Goal: Transaction & Acquisition: Purchase product/service

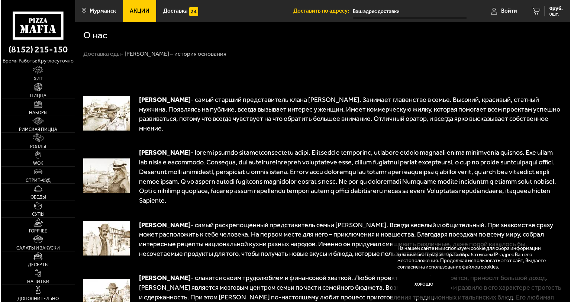
scroll to position [111, 0]
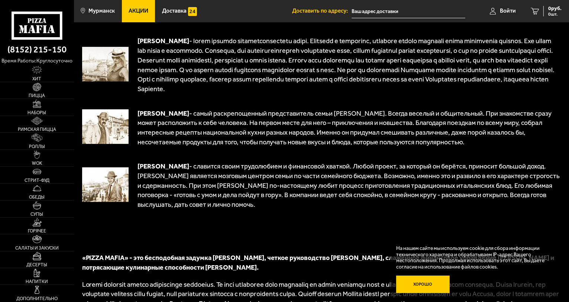
click at [419, 284] on button "Хорошо" at bounding box center [422, 284] width 53 height 18
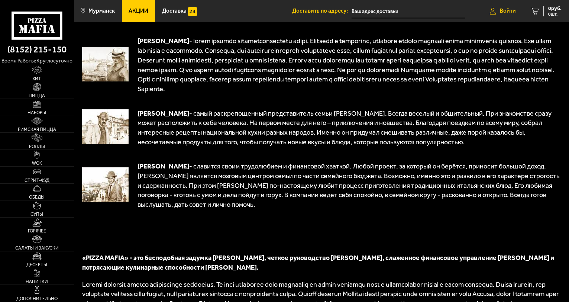
click at [514, 6] on link "Войти" at bounding box center [502, 11] width 41 height 22
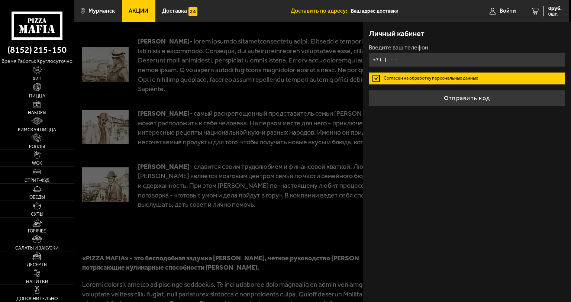
click at [467, 61] on input "+7 ( ) - -" at bounding box center [467, 59] width 196 height 14
type input "+7 ( ) - -"
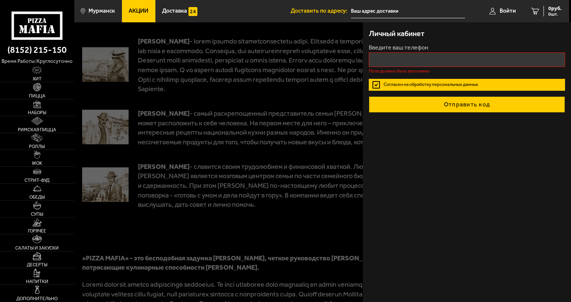
click at [453, 98] on button "Отправить код" at bounding box center [467, 104] width 196 height 16
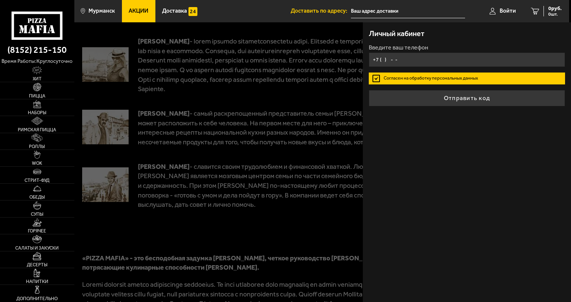
click at [421, 54] on input "+7 ( ) - -" at bounding box center [467, 59] width 196 height 14
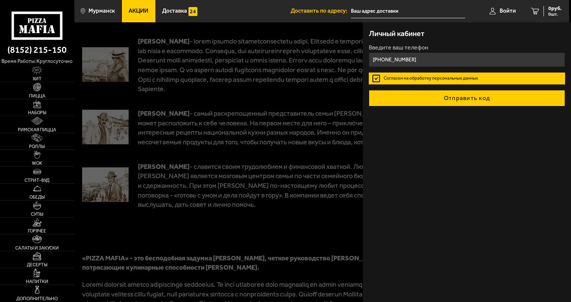
type input "[PHONE_NUMBER]"
click at [467, 101] on button "Отправить код" at bounding box center [467, 98] width 196 height 16
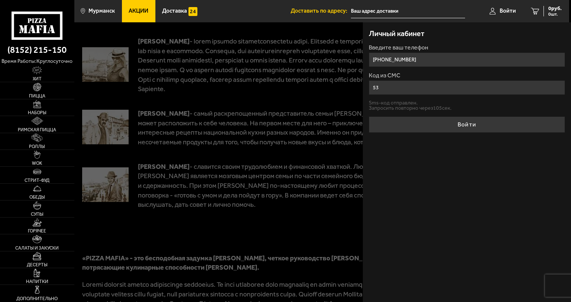
type input "5"
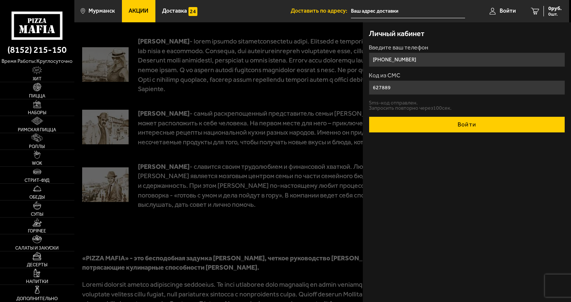
type input "627889"
click at [453, 123] on button "Войти" at bounding box center [467, 124] width 196 height 16
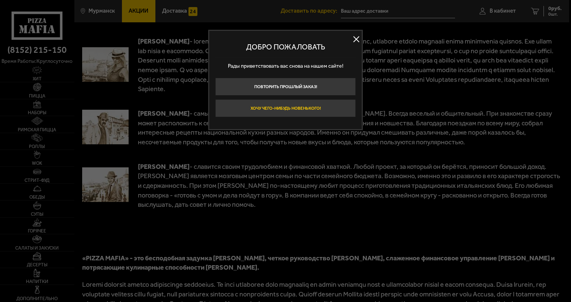
click at [304, 113] on button "Хочу чего-нибудь новенького!" at bounding box center [285, 108] width 140 height 18
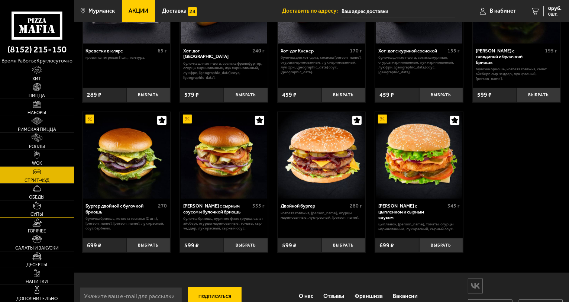
scroll to position [117, 0]
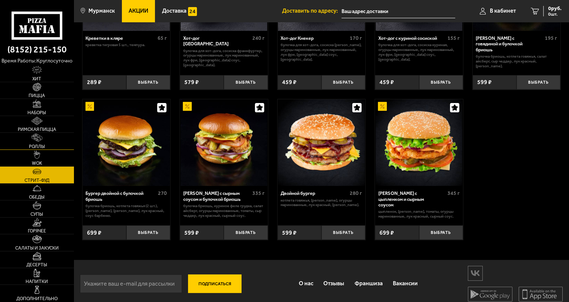
click at [54, 143] on link "Роллы" at bounding box center [37, 141] width 74 height 16
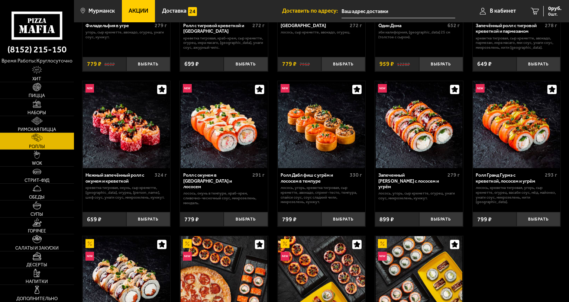
scroll to position [55, 0]
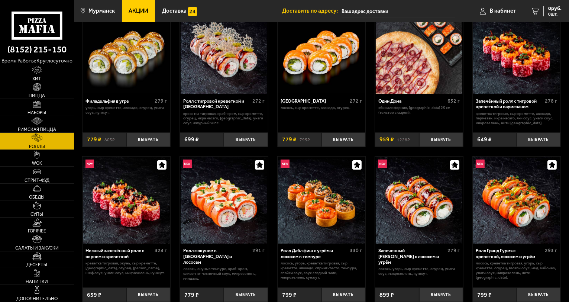
click at [142, 12] on span "Акции" at bounding box center [139, 11] width 20 height 6
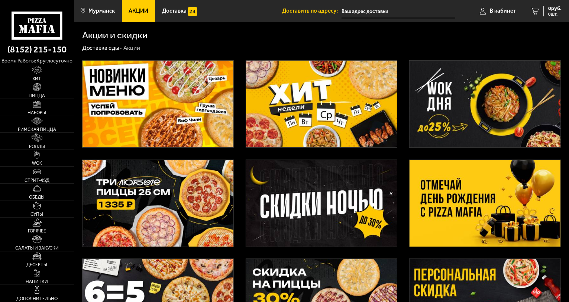
click at [343, 207] on img at bounding box center [321, 203] width 151 height 87
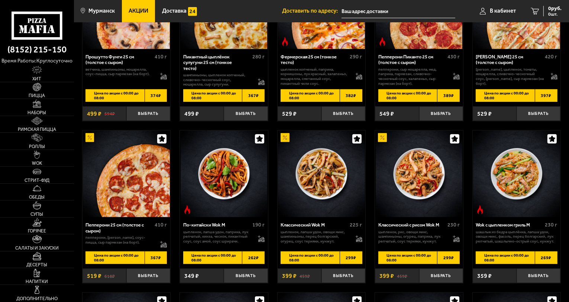
scroll to position [514, 0]
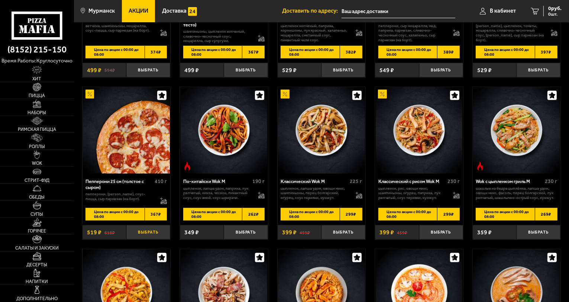
click at [154, 229] on button "Выбрать" at bounding box center [148, 232] width 44 height 14
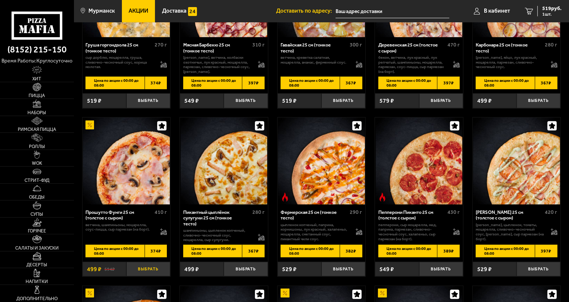
scroll to position [328, 0]
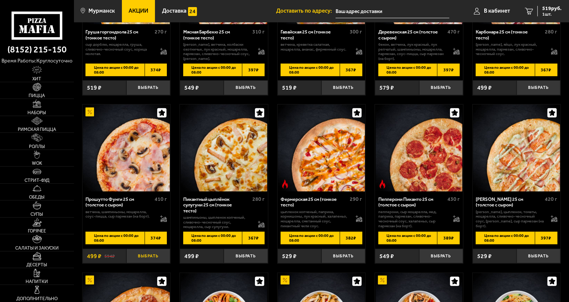
click at [150, 256] on button "Выбрать" at bounding box center [148, 256] width 44 height 14
click at [447, 254] on button "Выбрать" at bounding box center [441, 256] width 44 height 14
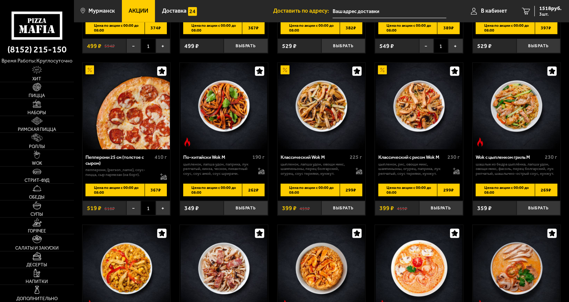
scroll to position [588, 0]
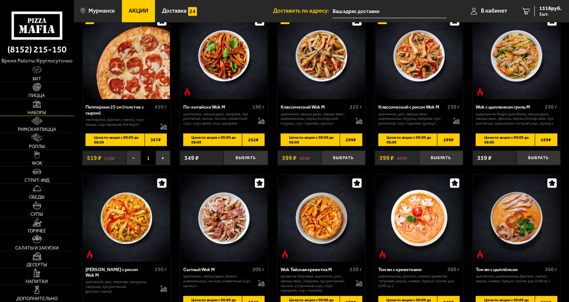
click at [46, 109] on link "Наборы" at bounding box center [37, 107] width 74 height 16
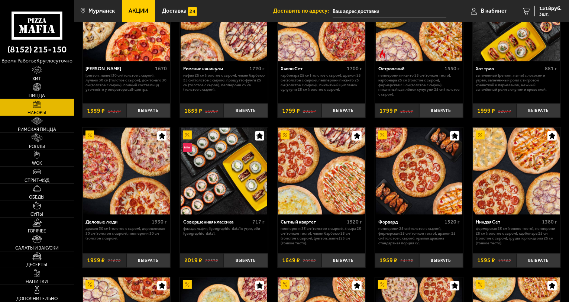
scroll to position [669, 0]
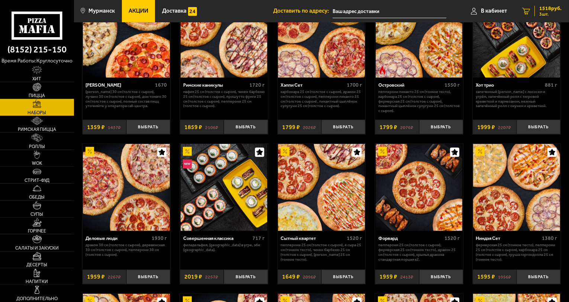
click at [544, 8] on span "1518 руб." at bounding box center [550, 8] width 22 height 5
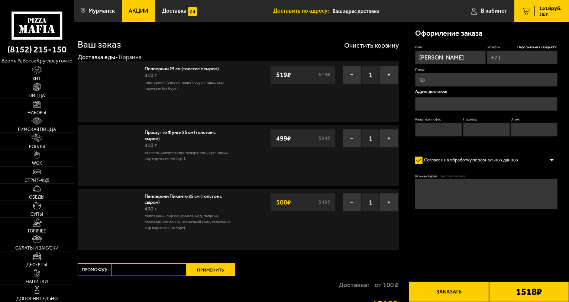
type input "[PHONE_NUMBER]"
type input "[STREET_ADDRESS][PERSON_NAME]"
type input "9"
type input "1"
type input "3"
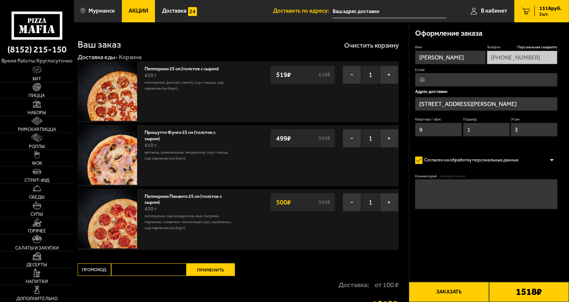
type input "[STREET_ADDRESS][PERSON_NAME]"
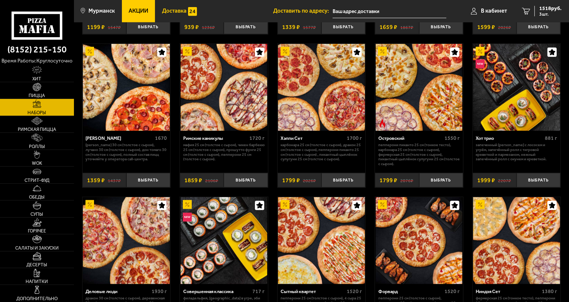
scroll to position [557, 0]
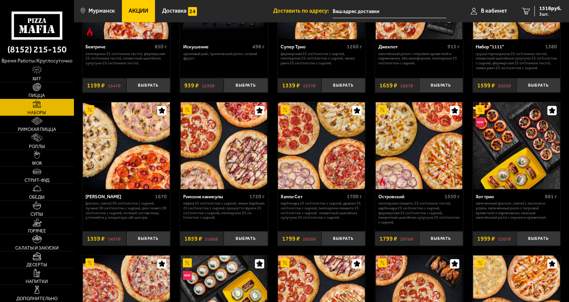
click at [139, 10] on span "Акции" at bounding box center [139, 11] width 20 height 6
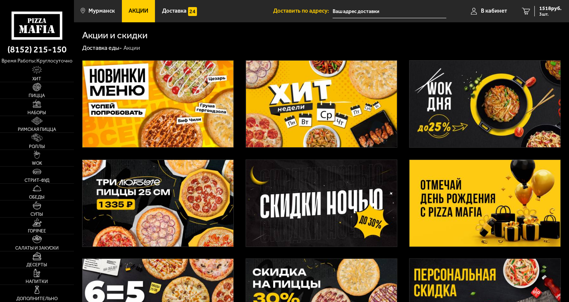
click at [333, 211] on img at bounding box center [321, 203] width 151 height 87
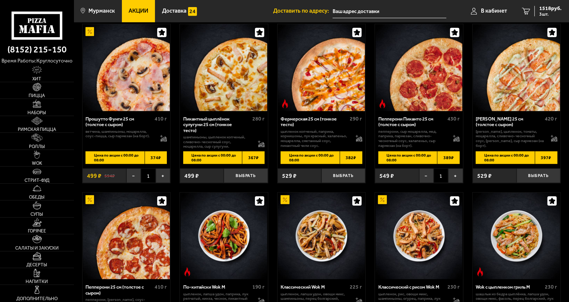
scroll to position [223, 0]
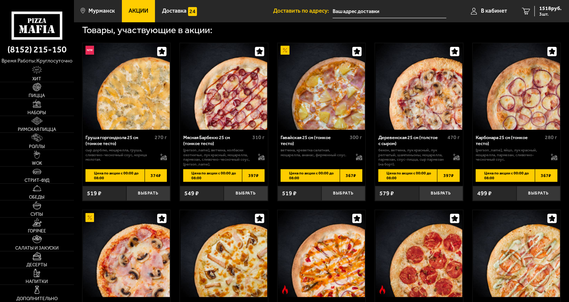
click at [155, 175] on span "374 ₽" at bounding box center [156, 175] width 23 height 13
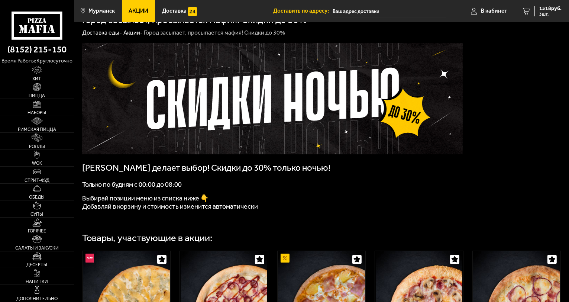
scroll to position [0, 0]
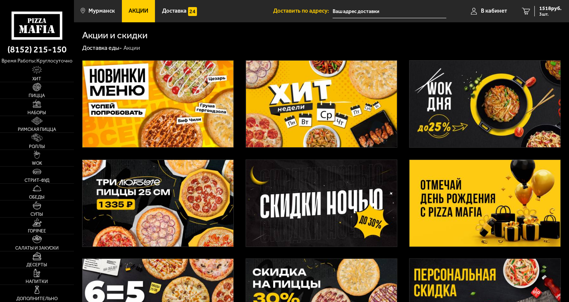
click at [368, 113] on img at bounding box center [321, 104] width 151 height 87
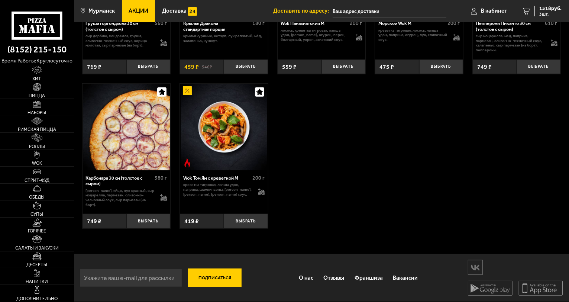
scroll to position [420, 0]
click at [40, 192] on link "Обеды" at bounding box center [37, 192] width 74 height 16
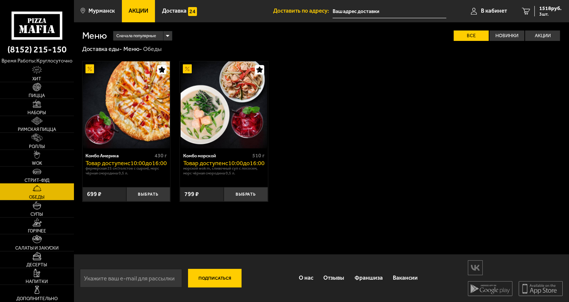
click at [42, 177] on link "Стрит-фуд" at bounding box center [37, 174] width 74 height 16
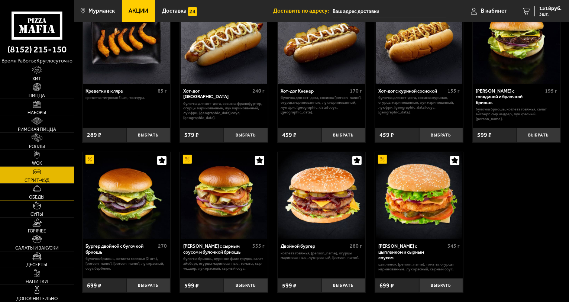
scroll to position [74, 0]
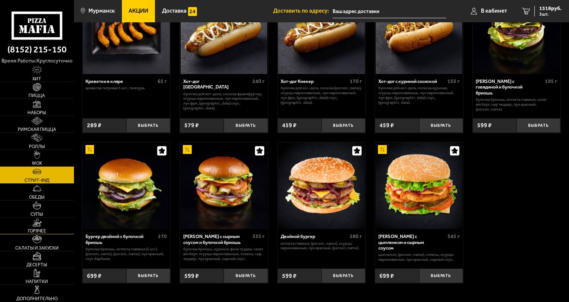
click at [41, 224] on img at bounding box center [36, 222] width 9 height 8
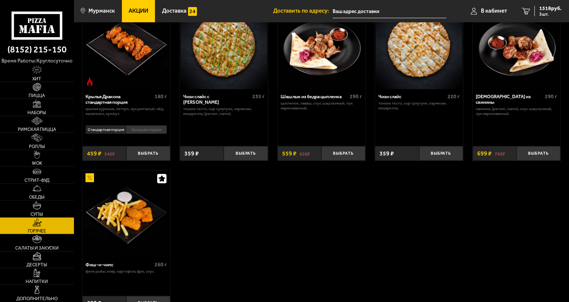
scroll to position [409, 0]
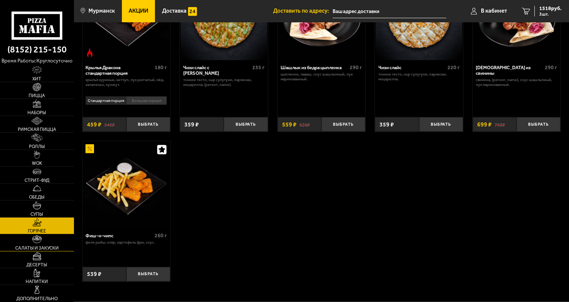
click at [44, 244] on link "Салаты и закуски" at bounding box center [37, 242] width 74 height 16
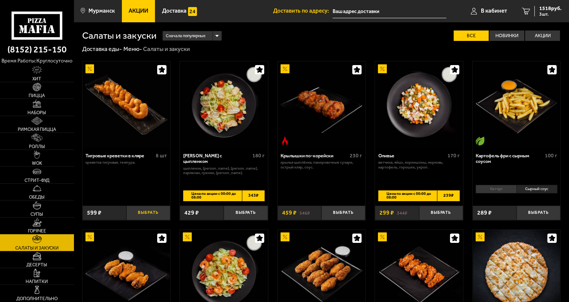
click at [153, 217] on button "Выбрать" at bounding box center [148, 212] width 44 height 14
click at [237, 211] on button "Выбрать" at bounding box center [246, 212] width 44 height 14
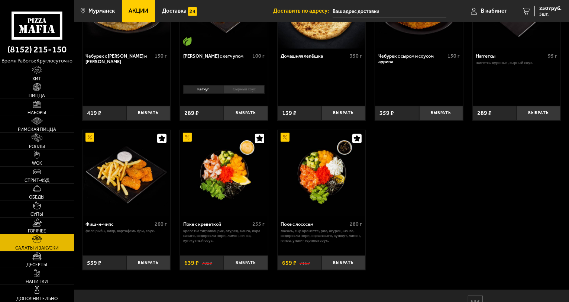
scroll to position [472, 0]
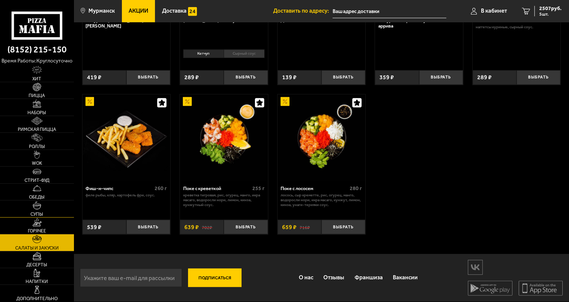
click at [41, 207] on link "Супы" at bounding box center [37, 208] width 74 height 16
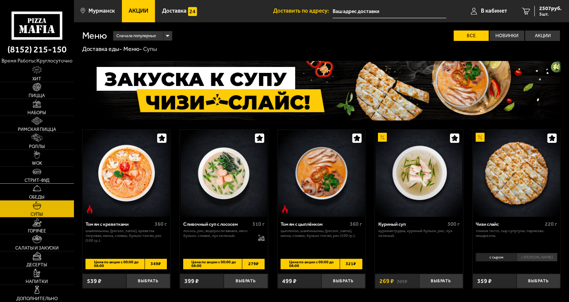
click at [46, 179] on span "Стрит-фуд" at bounding box center [37, 180] width 25 height 4
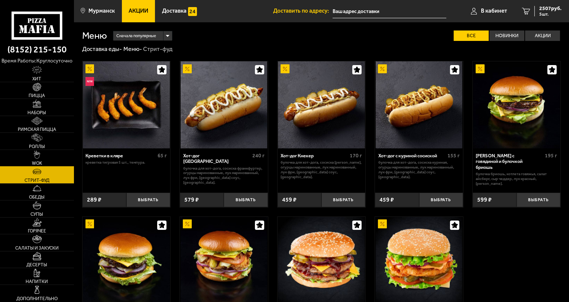
click at [45, 159] on link "WOK" at bounding box center [37, 158] width 74 height 16
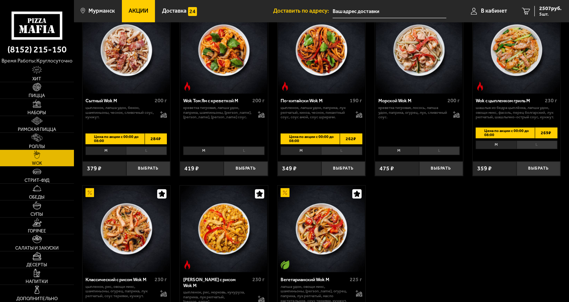
scroll to position [297, 0]
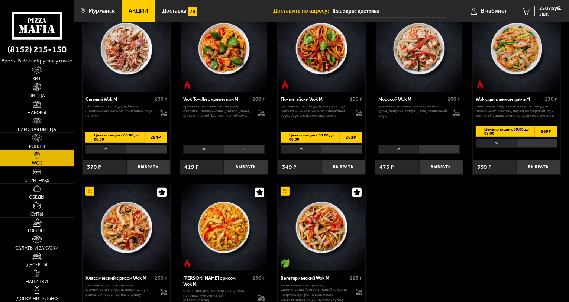
click at [40, 134] on img at bounding box center [37, 137] width 11 height 8
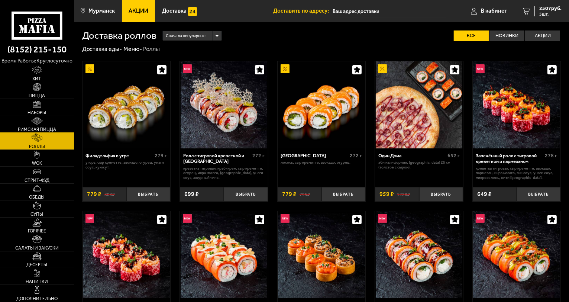
click at [36, 124] on img at bounding box center [37, 121] width 12 height 8
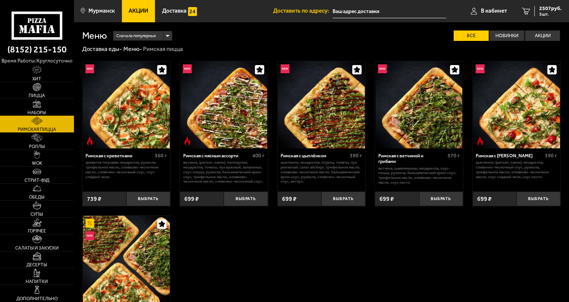
click at [50, 103] on link "Наборы" at bounding box center [37, 107] width 74 height 16
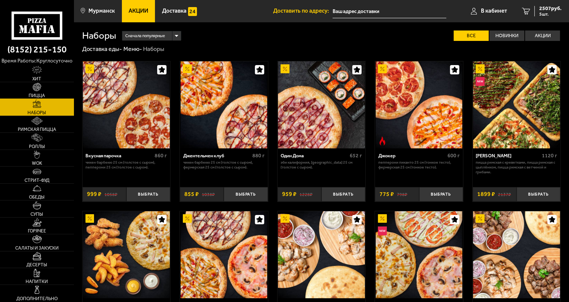
click at [50, 88] on link "Пицца" at bounding box center [37, 90] width 74 height 16
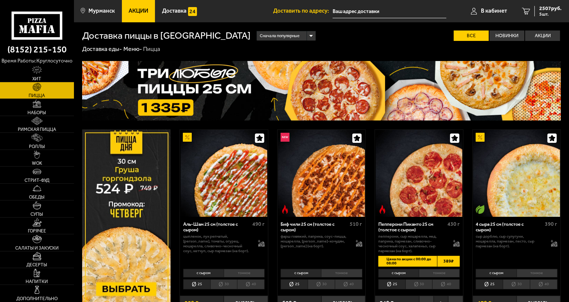
click at [340, 82] on img at bounding box center [321, 90] width 479 height 59
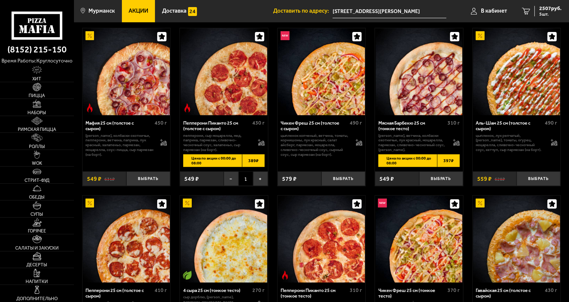
scroll to position [223, 0]
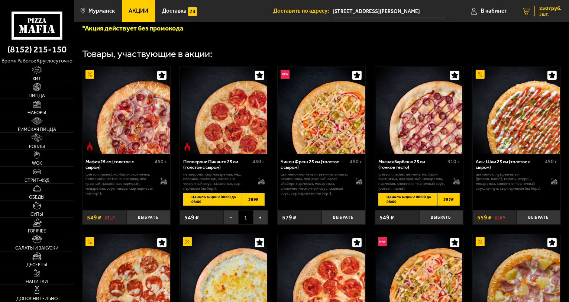
click at [548, 12] on span "5 шт." at bounding box center [550, 14] width 22 height 4
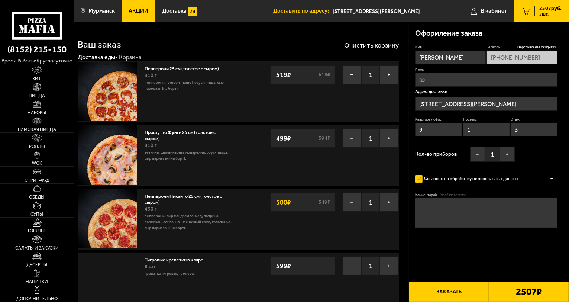
type input "[STREET_ADDRESS][PERSON_NAME]"
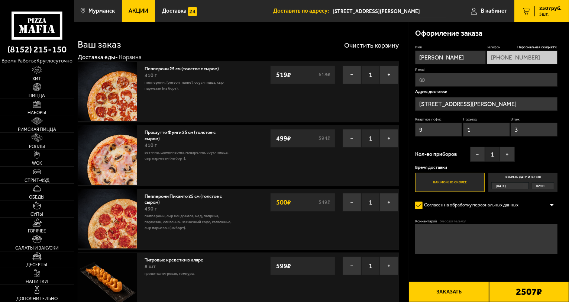
drag, startPoint x: 529, startPoint y: 103, endPoint x: 392, endPoint y: 86, distance: 138.5
click at [392, 86] on section "Ваш заказ Очистить корзину Доставка еды - Корзина Пепперони 25 см (толстое с сы…" at bounding box center [321, 244] width 495 height 445
click at [535, 107] on input "[STREET_ADDRESS][PERSON_NAME]" at bounding box center [486, 104] width 142 height 14
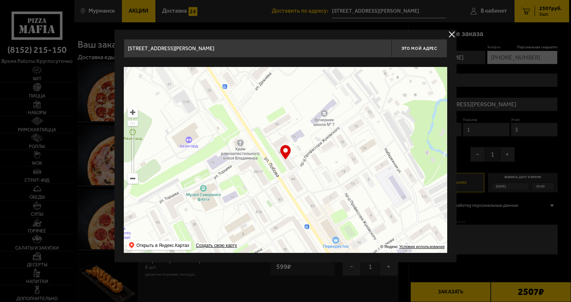
drag, startPoint x: 345, startPoint y: 48, endPoint x: 0, endPoint y: 30, distance: 345.6
click at [74, 31] on main "Мурманск Все Акции Доставка Личный кабинет Акции Доставка Доставить по адресу: …" at bounding box center [321, 258] width 495 height 516
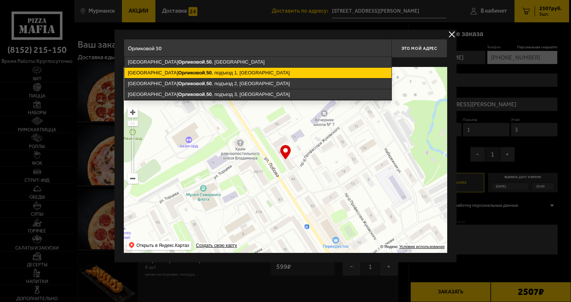
click at [259, 70] on ymaps "[STREET_ADDRESS][PERSON_NAME]" at bounding box center [257, 73] width 267 height 10
type input "[STREET_ADDRESS][PERSON_NAME]"
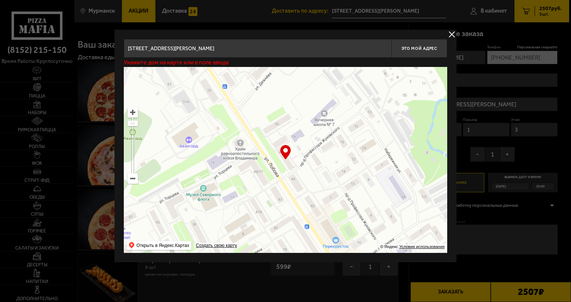
type input "[STREET_ADDRESS][PERSON_NAME]"
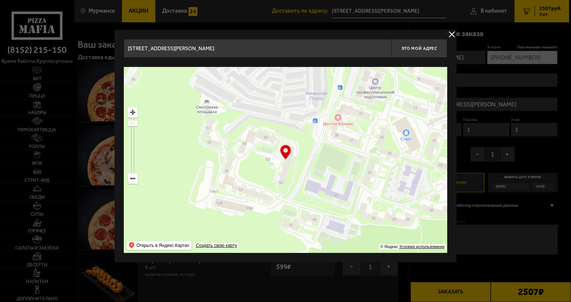
click at [454, 33] on button "delivery type" at bounding box center [451, 34] width 9 height 9
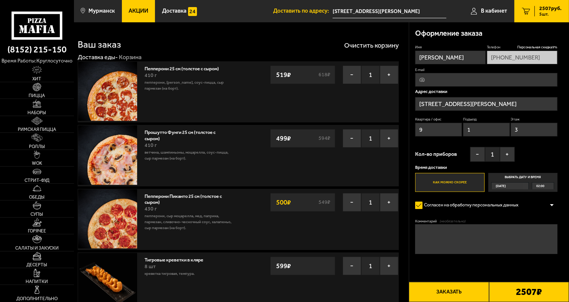
drag, startPoint x: 442, startPoint y: 132, endPoint x: 281, endPoint y: 114, distance: 162.7
click at [292, 116] on section "Ваш заказ Очистить корзину Доставка еды - Корзина Пепперони 25 см (толстое с сы…" at bounding box center [321, 244] width 495 height 445
type input "14"
drag, startPoint x: 516, startPoint y: 130, endPoint x: 509, endPoint y: 129, distance: 7.5
click at [509, 129] on div "Квартира / офис 14 Подъезд 1 Этаж 3" at bounding box center [486, 128] width 142 height 23
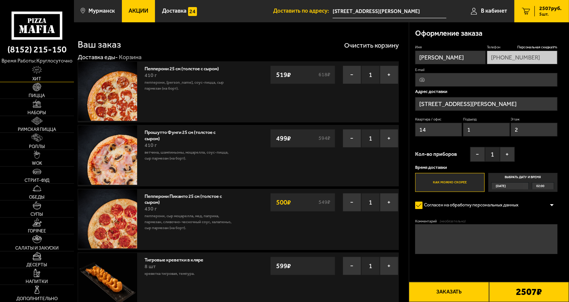
type input "2"
click at [40, 71] on img at bounding box center [37, 70] width 10 height 8
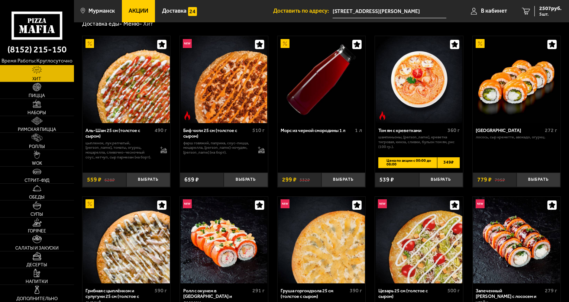
scroll to position [37, 0]
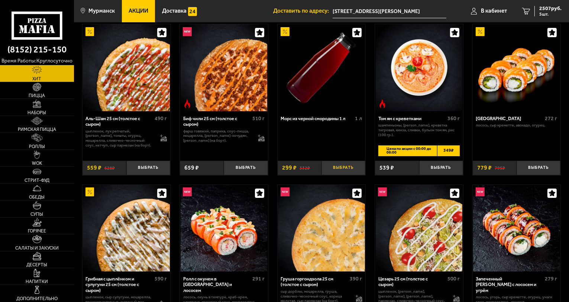
click at [335, 165] on button "Выбрать" at bounding box center [343, 167] width 44 height 14
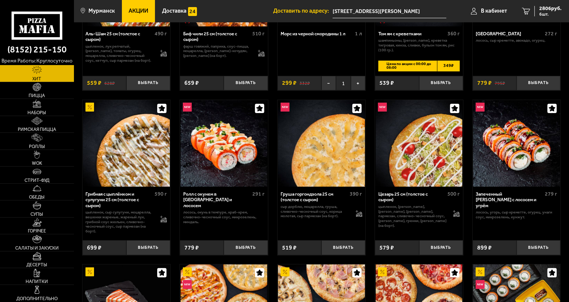
scroll to position [111, 0]
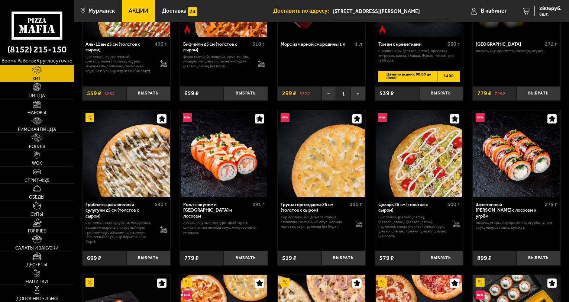
click at [400, 77] on span "Цена по акции с 00:00 до 08:00" at bounding box center [407, 76] width 59 height 11
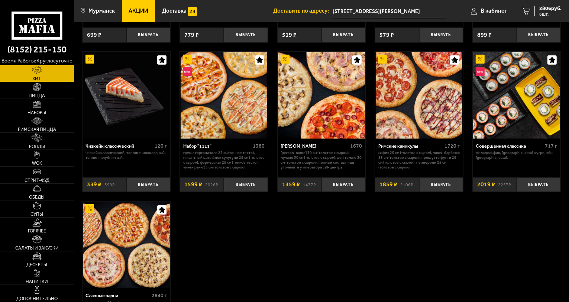
scroll to position [372, 0]
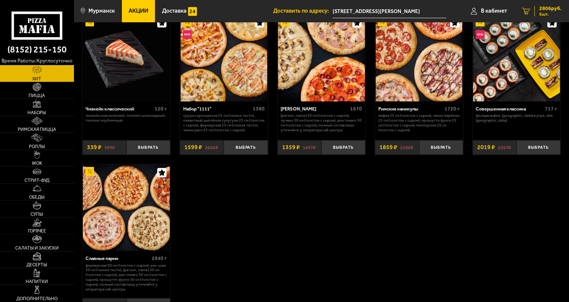
click at [539, 10] on span "2806 руб." at bounding box center [550, 8] width 22 height 5
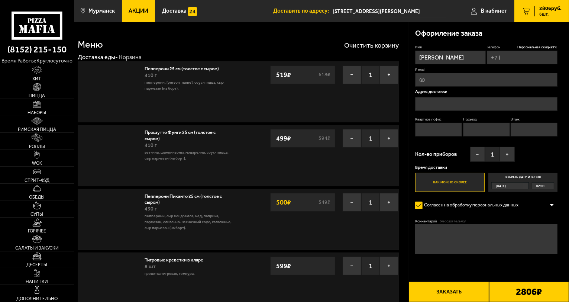
type input "[PHONE_NUMBER]"
type input "[STREET_ADDRESS][PERSON_NAME]"
type input "9"
type input "1"
type input "3"
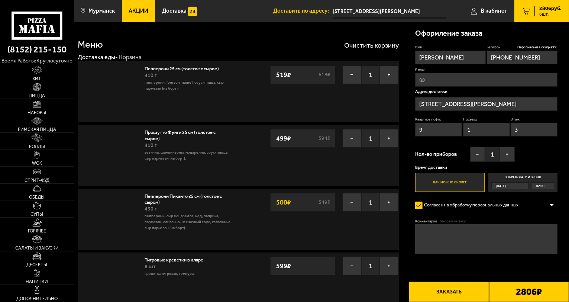
type input "[STREET_ADDRESS][PERSON_NAME]"
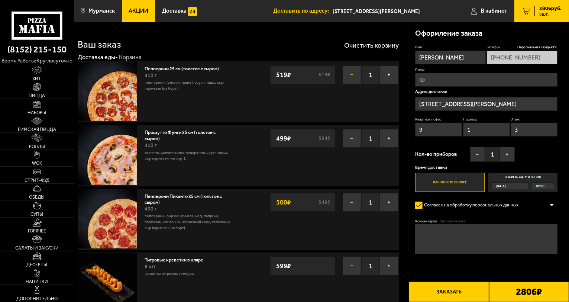
click at [351, 75] on button "−" at bounding box center [352, 74] width 19 height 19
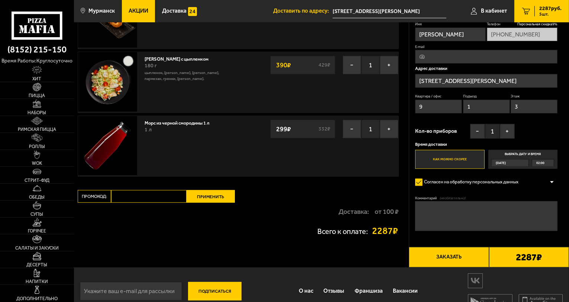
scroll to position [213, 0]
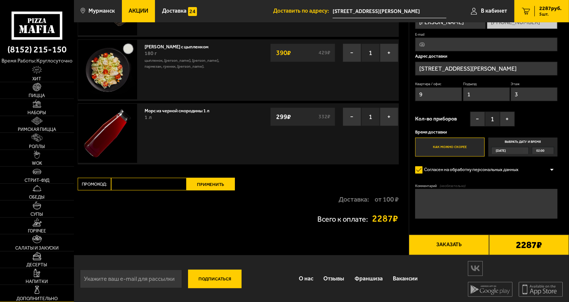
click at [39, 286] on img at bounding box center [37, 289] width 8 height 8
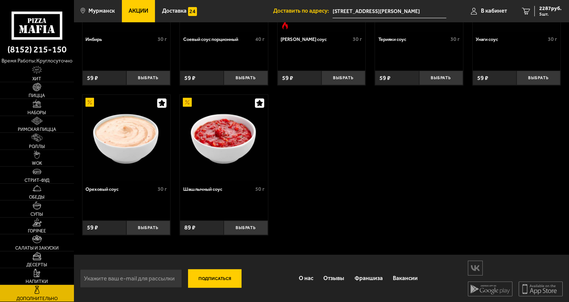
scroll to position [267, 0]
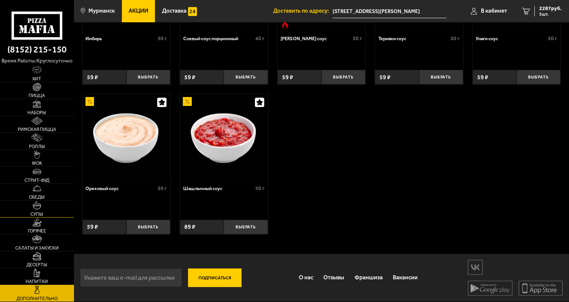
click at [39, 207] on img at bounding box center [37, 205] width 8 height 8
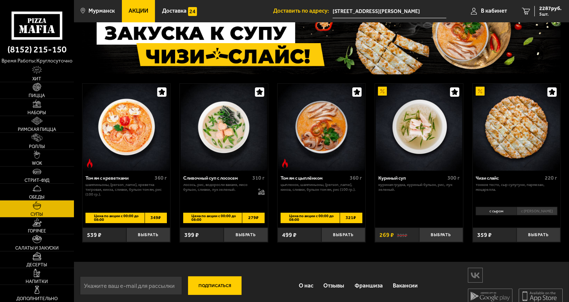
scroll to position [54, 0]
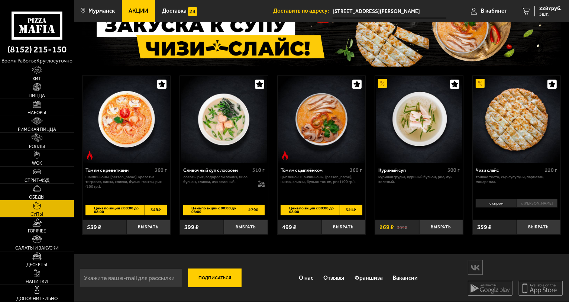
click at [39, 192] on img at bounding box center [37, 188] width 8 height 8
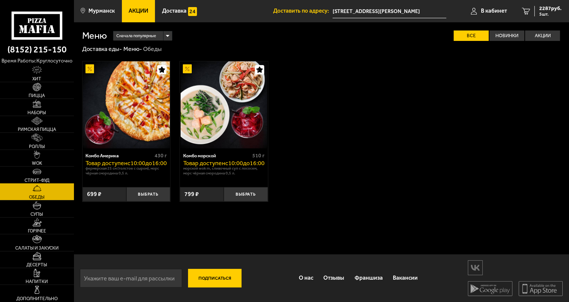
click at [50, 171] on link "Стрит-фуд" at bounding box center [37, 174] width 74 height 16
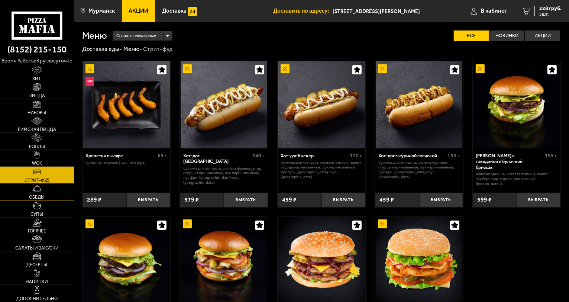
click at [51, 185] on link "Обеды" at bounding box center [37, 192] width 74 height 16
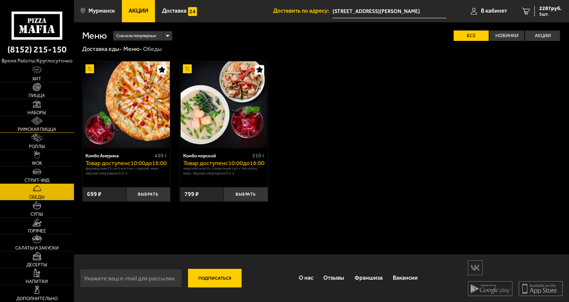
click at [44, 128] on span "Римская пицца" at bounding box center [37, 129] width 38 height 4
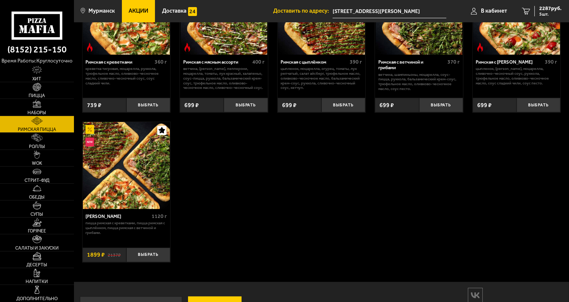
scroll to position [111, 0]
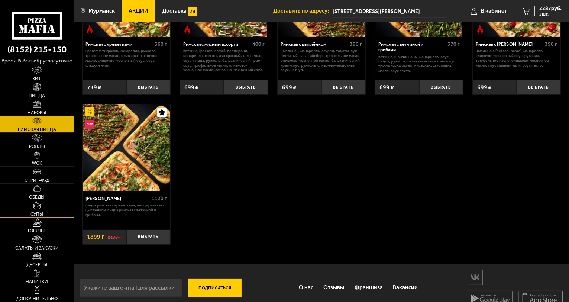
click at [48, 210] on link "Супы" at bounding box center [37, 208] width 74 height 16
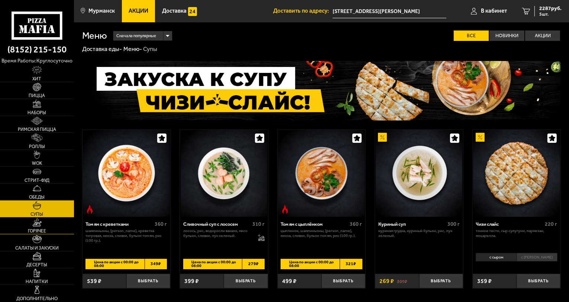
click at [48, 230] on link "Горячее" at bounding box center [37, 225] width 74 height 16
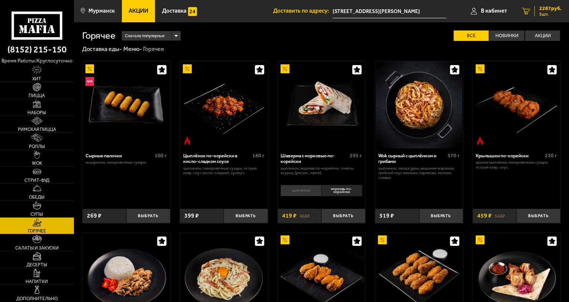
click at [551, 7] on span "2287 руб." at bounding box center [550, 8] width 22 height 5
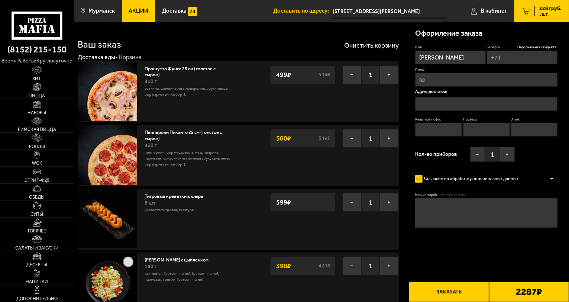
type input "[PHONE_NUMBER]"
type input "[STREET_ADDRESS][PERSON_NAME]"
type input "9"
type input "1"
type input "3"
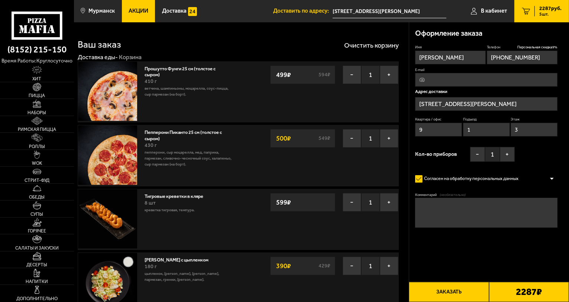
type input "[STREET_ADDRESS][PERSON_NAME]"
click at [141, 15] on link "Акции" at bounding box center [138, 11] width 33 height 22
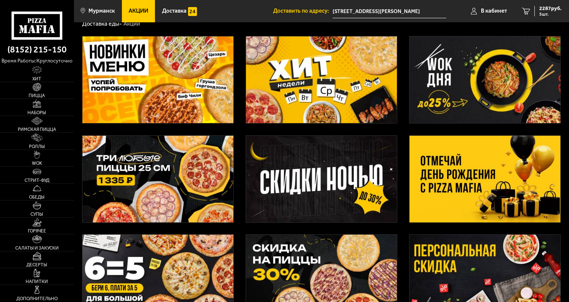
scroll to position [37, 0]
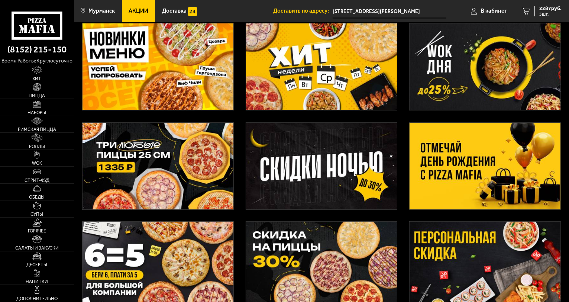
click at [309, 162] on img at bounding box center [321, 166] width 151 height 87
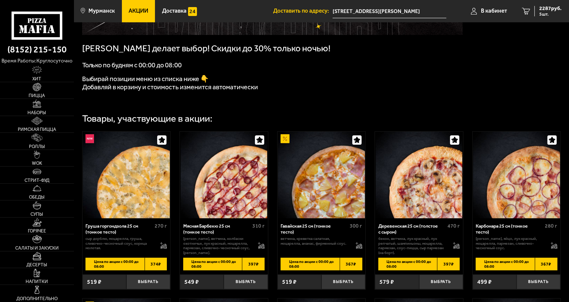
scroll to position [149, 0]
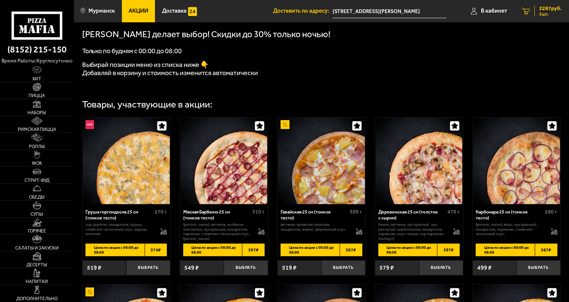
click at [539, 10] on span "2287 руб." at bounding box center [550, 8] width 22 height 5
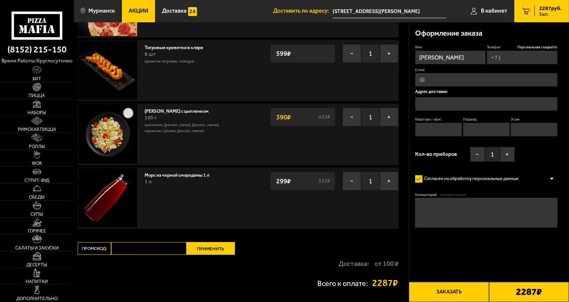
type input "[PHONE_NUMBER]"
type input "[STREET_ADDRESS][PERSON_NAME]"
type input "9"
type input "1"
type input "3"
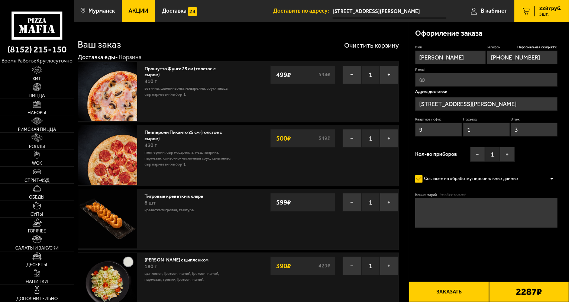
type input "[STREET_ADDRESS][PERSON_NAME]"
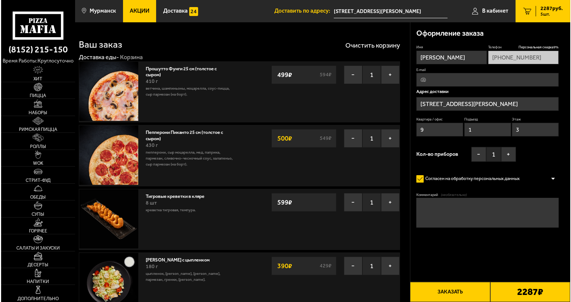
scroll to position [111, 0]
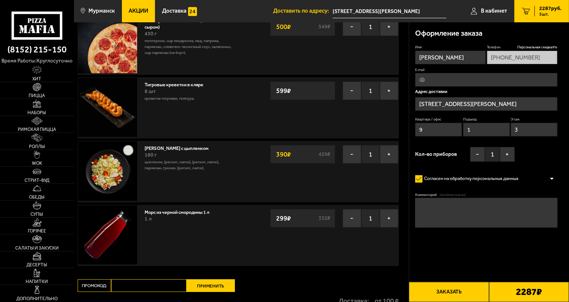
click at [459, 290] on button "Заказать" at bounding box center [449, 292] width 80 height 20
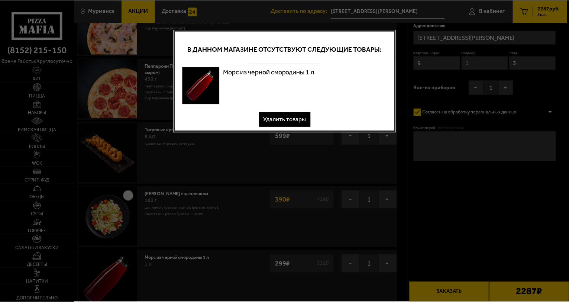
scroll to position [0, 0]
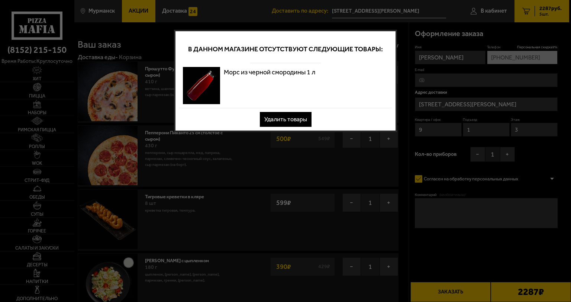
click at [273, 118] on button "Удалить товары" at bounding box center [286, 119] width 52 height 15
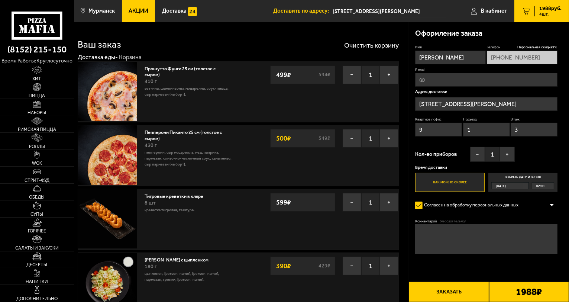
click at [443, 9] on input "[STREET_ADDRESS][PERSON_NAME]" at bounding box center [390, 11] width 114 height 14
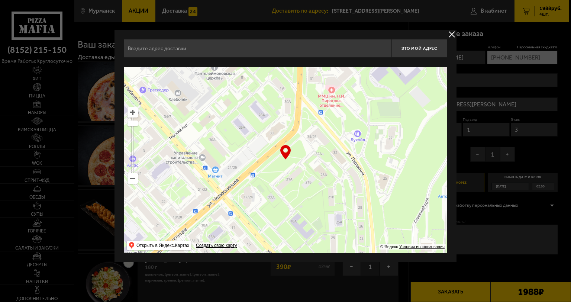
click at [450, 29] on div at bounding box center [285, 151] width 571 height 302
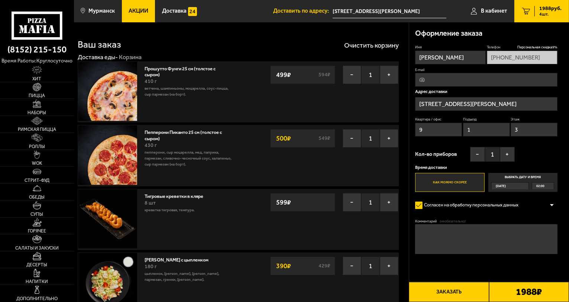
click at [416, 8] on input "[STREET_ADDRESS][PERSON_NAME]" at bounding box center [390, 11] width 114 height 14
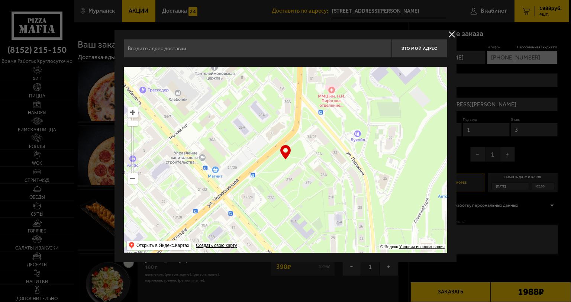
click at [220, 50] on input "text" at bounding box center [257, 48] width 267 height 19
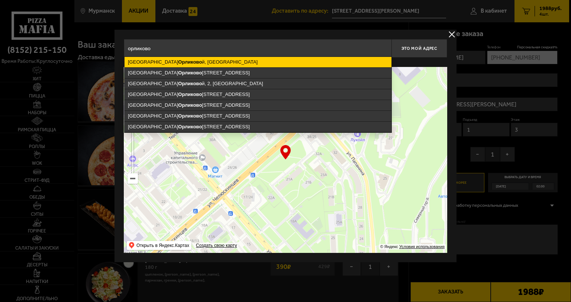
click at [217, 64] on ymaps "[GEOGRAPHIC_DATA][PERSON_NAME] й, [GEOGRAPHIC_DATA]" at bounding box center [257, 62] width 267 height 10
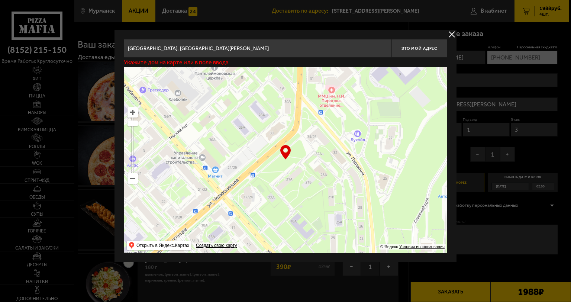
click at [267, 51] on input "[GEOGRAPHIC_DATA], [GEOGRAPHIC_DATA][PERSON_NAME]" at bounding box center [257, 48] width 267 height 19
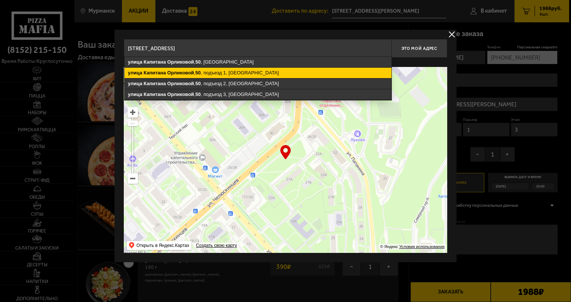
click at [232, 71] on ymaps "[STREET_ADDRESS][PERSON_NAME]" at bounding box center [257, 73] width 267 height 10
type input "[STREET_ADDRESS][PERSON_NAME]"
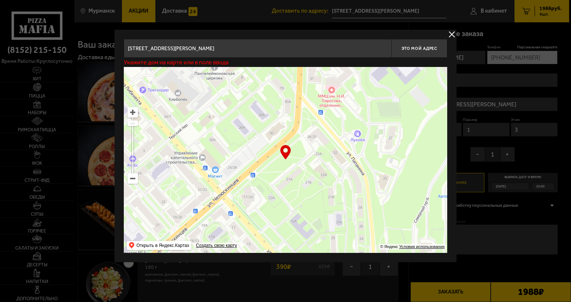
type input "[STREET_ADDRESS][PERSON_NAME]"
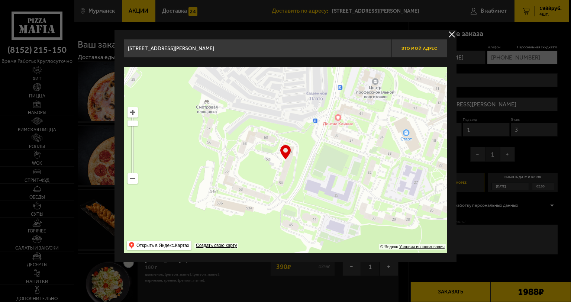
click at [415, 48] on span "Это мой адрес" at bounding box center [419, 48] width 36 height 5
type input "[STREET_ADDRESS][PERSON_NAME]"
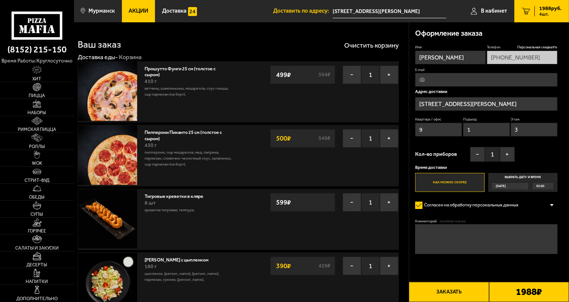
drag, startPoint x: 425, startPoint y: 131, endPoint x: 353, endPoint y: 114, distance: 74.3
click at [351, 114] on section "Ваш заказ Очистить корзину Доставка еды - Корзина Прошутто Фунги 25 см (толстое…" at bounding box center [321, 213] width 495 height 382
type input "14"
drag, startPoint x: 462, startPoint y: 133, endPoint x: 456, endPoint y: 131, distance: 6.6
click at [456, 131] on div "Квартира / офис 14 Подъезд 1 Этаж 3" at bounding box center [486, 128] width 142 height 23
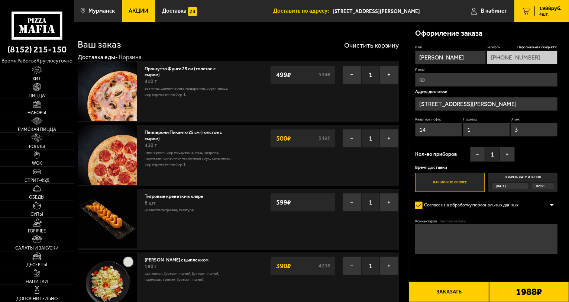
drag, startPoint x: 522, startPoint y: 129, endPoint x: 498, endPoint y: 131, distance: 23.8
click at [498, 131] on div "Квартира / офис 14 Подъезд 1 Этаж 3" at bounding box center [486, 128] width 142 height 23
type input "2"
click at [478, 268] on form "Имя [PERSON_NAME] скидка 9 % [PHONE_NUMBER] E-mail Адрес доставки [STREET_ADDRE…" at bounding box center [486, 167] width 142 height 244
click at [460, 295] on button "Заказать" at bounding box center [449, 292] width 80 height 20
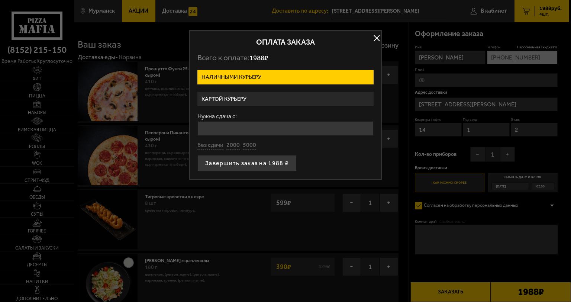
click at [260, 97] on label "Картой курьеру" at bounding box center [285, 99] width 176 height 14
click at [0, 0] on input "Картой курьеру" at bounding box center [0, 0] width 0 height 0
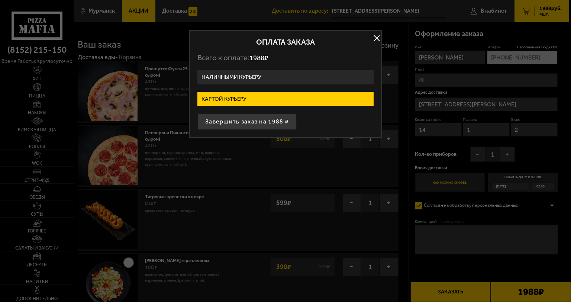
click at [376, 40] on button "button" at bounding box center [376, 38] width 11 height 11
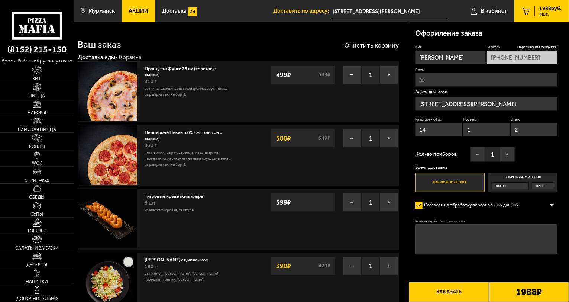
click at [133, 13] on span "Акции" at bounding box center [139, 11] width 20 height 6
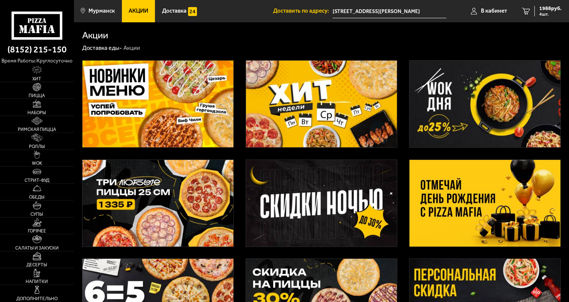
type input "[STREET_ADDRESS][PERSON_NAME]"
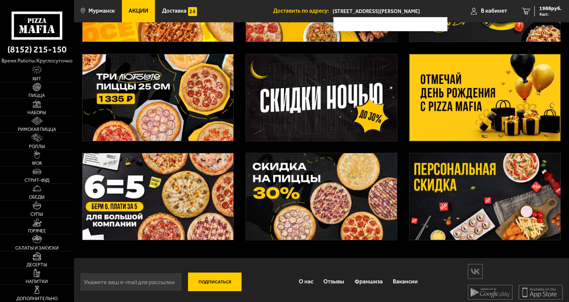
scroll to position [110, 0]
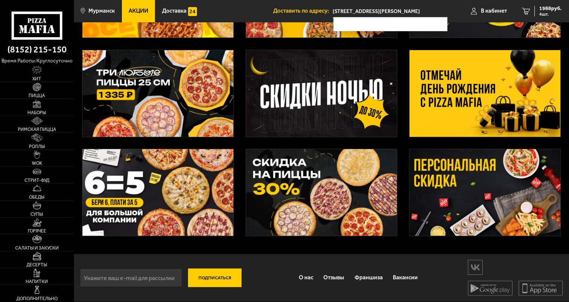
click at [323, 187] on img at bounding box center [321, 192] width 151 height 87
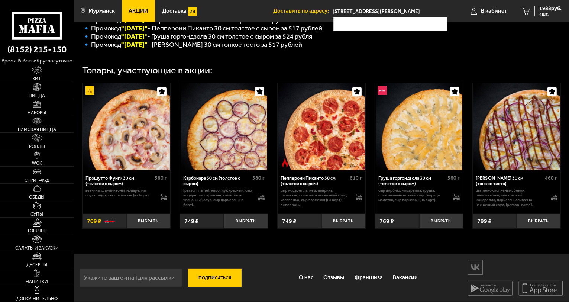
scroll to position [210, 0]
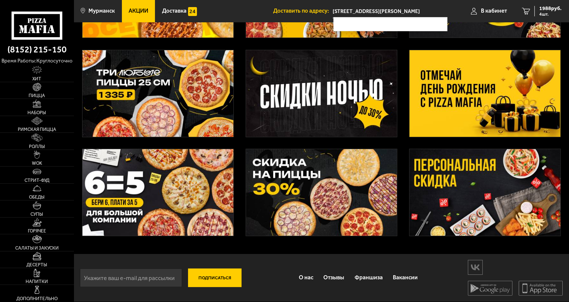
scroll to position [110, 0]
click at [189, 184] on img at bounding box center [157, 192] width 151 height 87
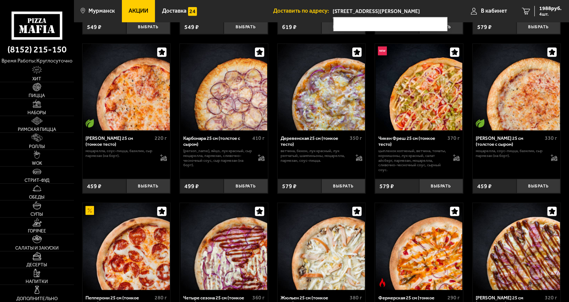
scroll to position [483, 0]
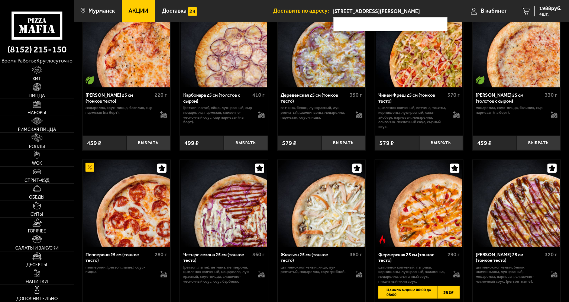
scroll to position [110, 0]
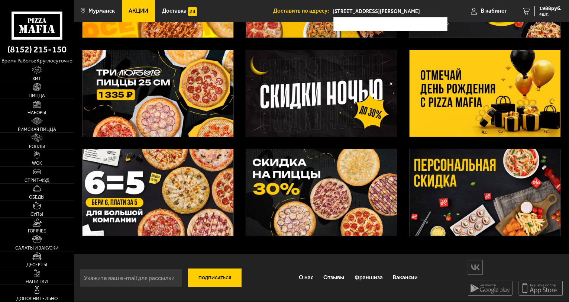
click at [147, 87] on img at bounding box center [157, 93] width 151 height 87
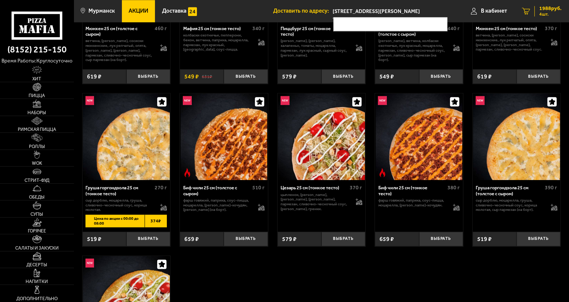
scroll to position [1820, 0]
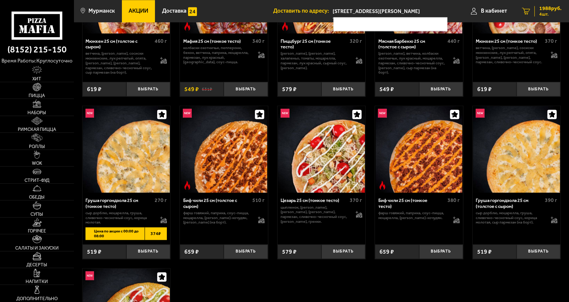
click at [548, 8] on span "1988 руб." at bounding box center [550, 8] width 22 height 5
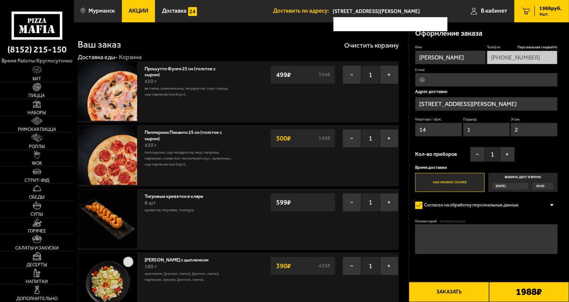
click at [471, 105] on input "[STREET_ADDRESS][PERSON_NAME]" at bounding box center [486, 104] width 142 height 14
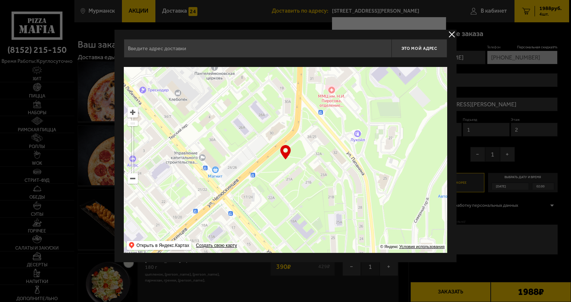
type input "[STREET_ADDRESS][PERSON_NAME]"
click at [235, 50] on input "[STREET_ADDRESS][PERSON_NAME]" at bounding box center [257, 48] width 267 height 19
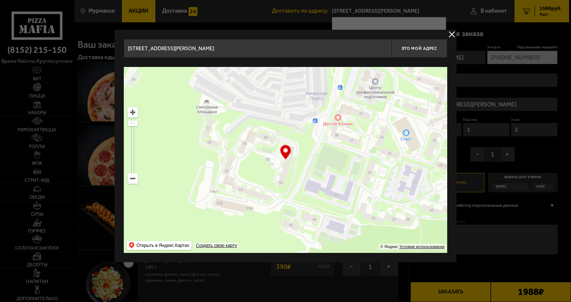
click at [215, 51] on input "[STREET_ADDRESS][PERSON_NAME]" at bounding box center [257, 48] width 267 height 19
click at [423, 47] on span "Это мой адрес" at bounding box center [419, 48] width 36 height 5
type input "[STREET_ADDRESS][PERSON_NAME]"
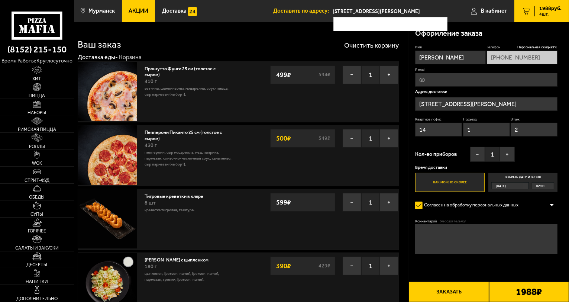
click at [456, 295] on button "Заказать" at bounding box center [449, 292] width 80 height 20
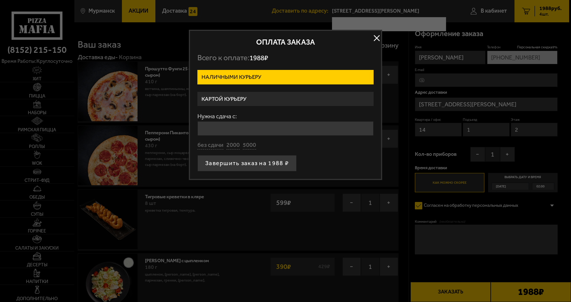
click at [256, 101] on label "Картой курьеру" at bounding box center [285, 99] width 176 height 14
click at [0, 0] on input "Картой курьеру" at bounding box center [0, 0] width 0 height 0
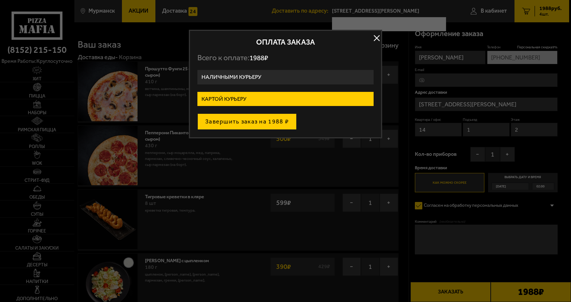
click at [251, 125] on button "Завершить заказ на 1988 ₽" at bounding box center [246, 121] width 99 height 16
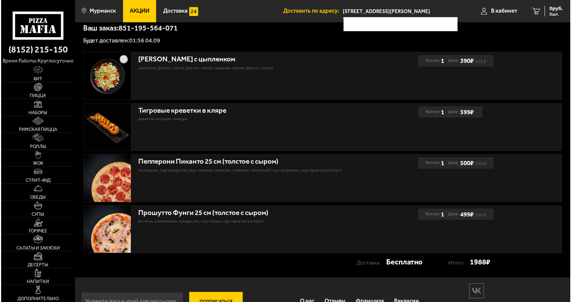
scroll to position [163, 0]
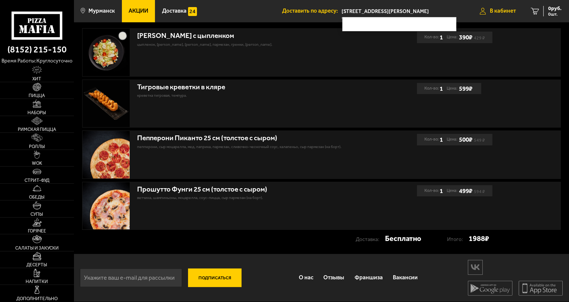
click at [512, 13] on span "В кабинет" at bounding box center [503, 11] width 26 height 6
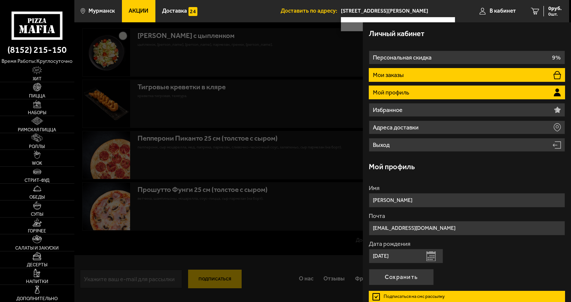
click at [433, 75] on li "Мои заказы" at bounding box center [467, 75] width 196 height 14
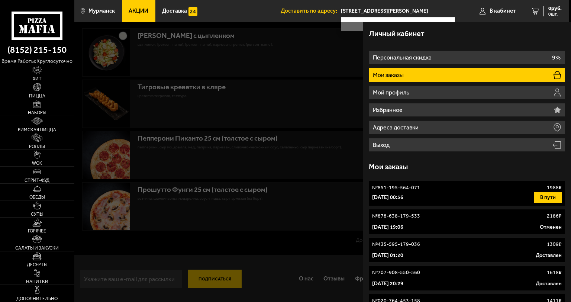
click at [452, 196] on div "[DATE] 00:56 В пути" at bounding box center [466, 197] width 189 height 10
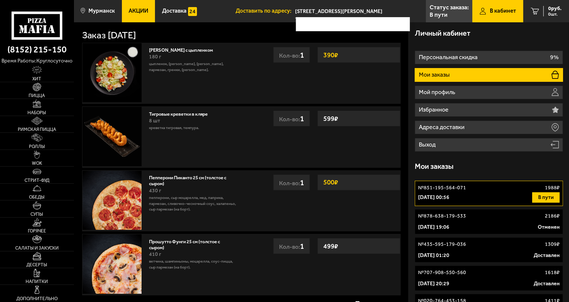
click at [541, 201] on button "В пути" at bounding box center [545, 197] width 27 height 10
click at [485, 190] on div "№ 851-195-564-071 1988 ₽" at bounding box center [489, 187] width 142 height 7
click at [546, 198] on button "В пути" at bounding box center [545, 197] width 27 height 10
